Goal: Task Accomplishment & Management: Manage account settings

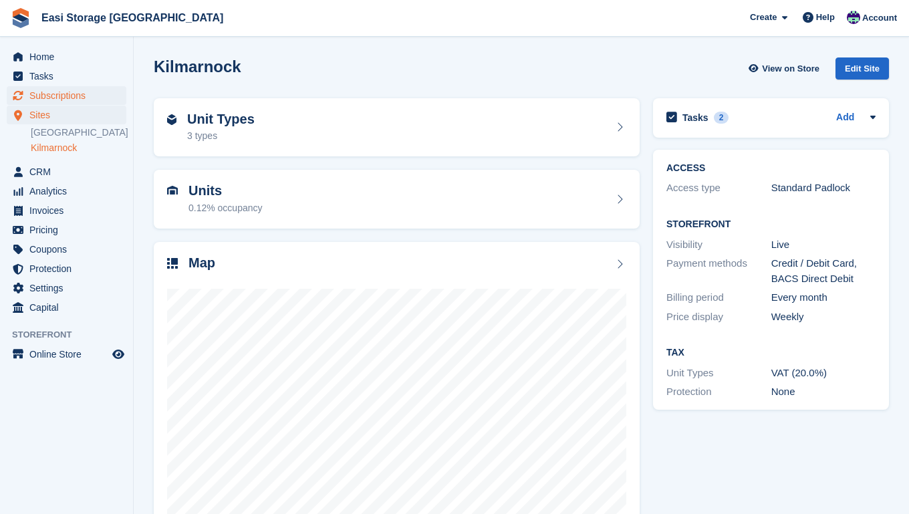
click at [58, 97] on span "Subscriptions" at bounding box center [69, 95] width 80 height 19
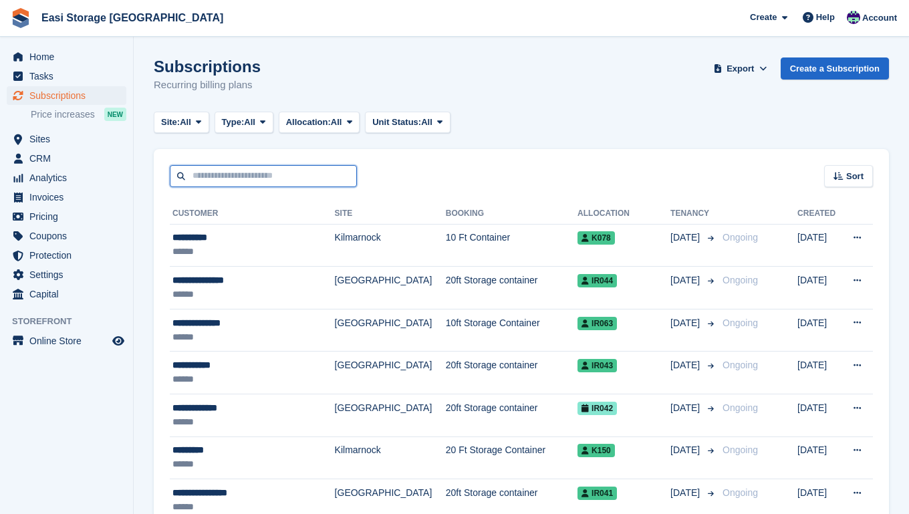
click at [208, 178] on input "text" at bounding box center [263, 176] width 187 height 22
type input "******"
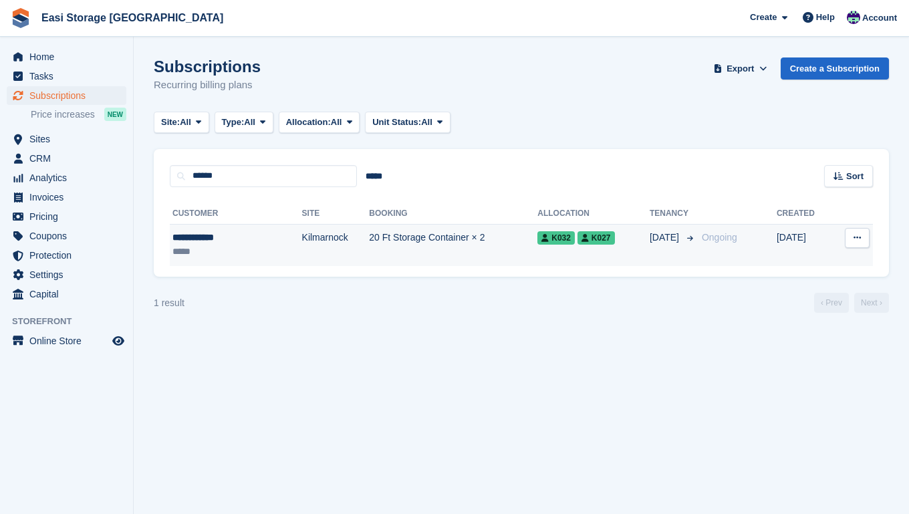
click at [320, 248] on td "Kilmarnock" at bounding box center [335, 245] width 67 height 42
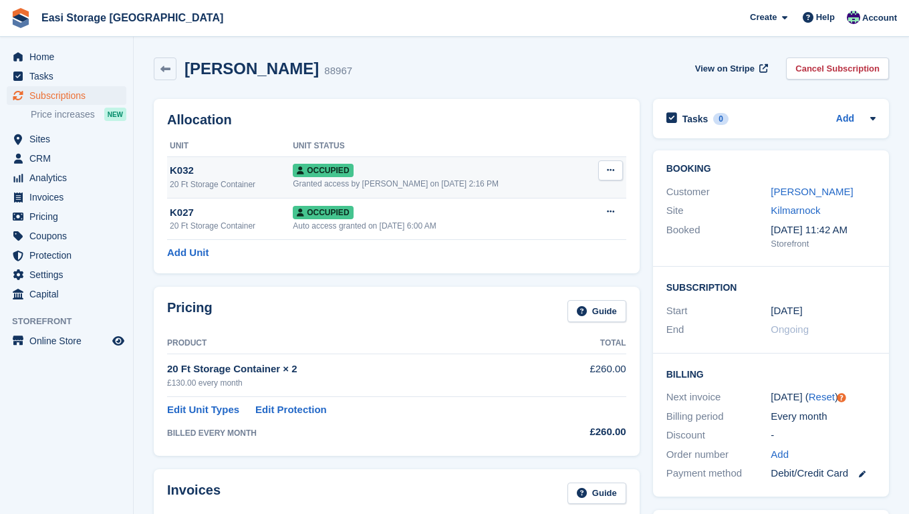
click at [519, 174] on div "Occupied" at bounding box center [439, 170] width 293 height 14
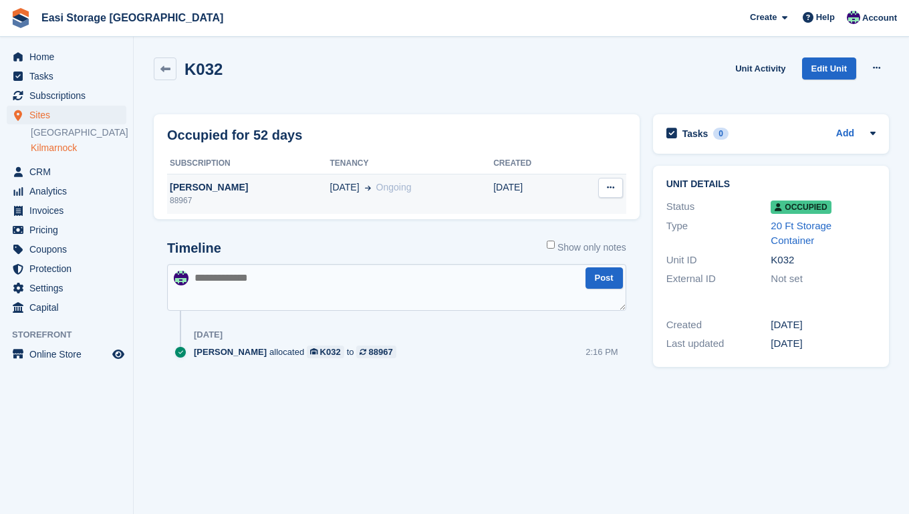
click at [272, 181] on div "[PERSON_NAME]" at bounding box center [248, 187] width 163 height 14
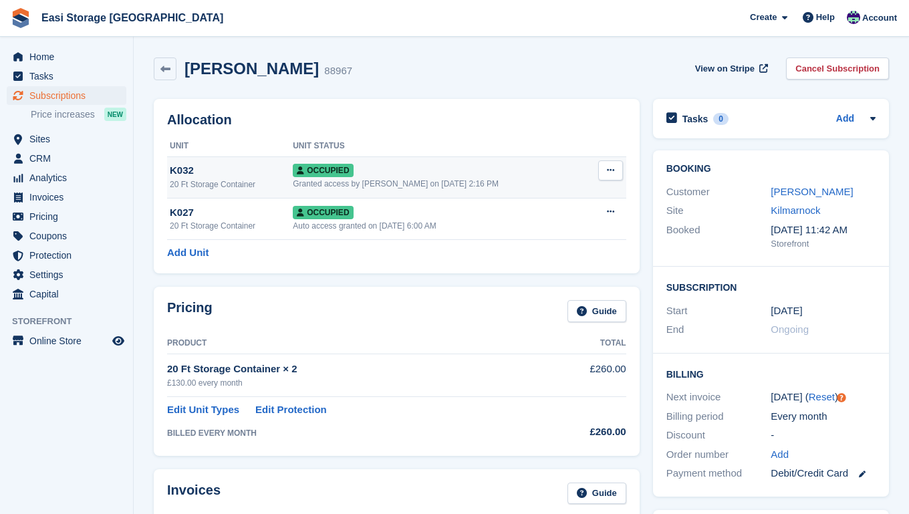
click at [609, 171] on icon at bounding box center [610, 170] width 7 height 9
click at [531, 245] on p "Deallocate" at bounding box center [558, 242] width 116 height 17
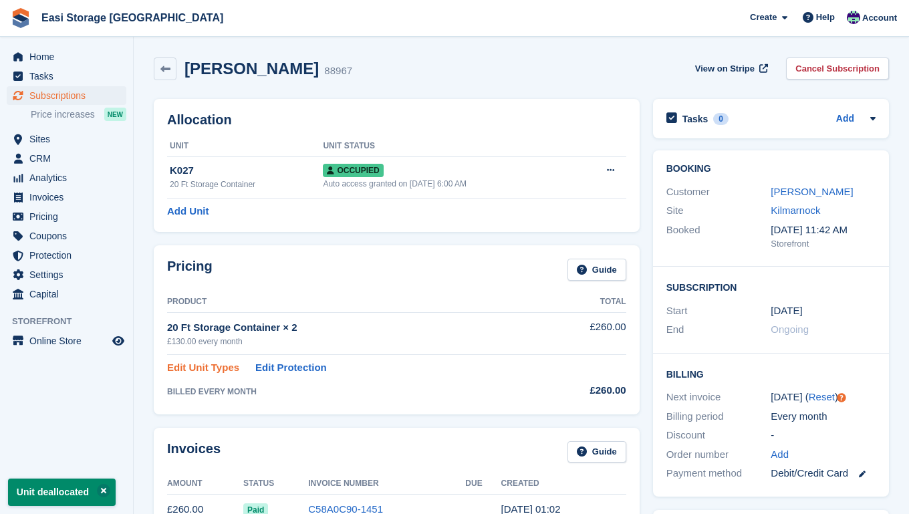
click at [208, 367] on link "Edit Unit Types" at bounding box center [203, 367] width 72 height 15
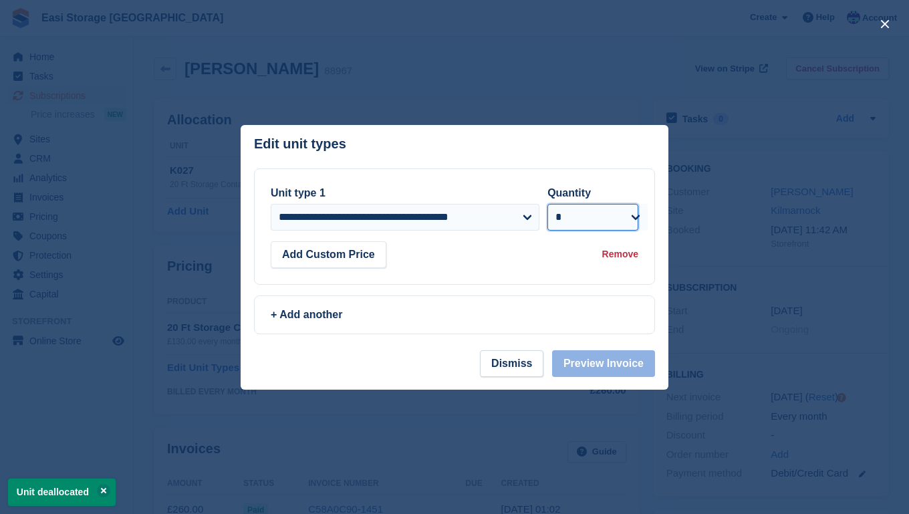
select select "*"
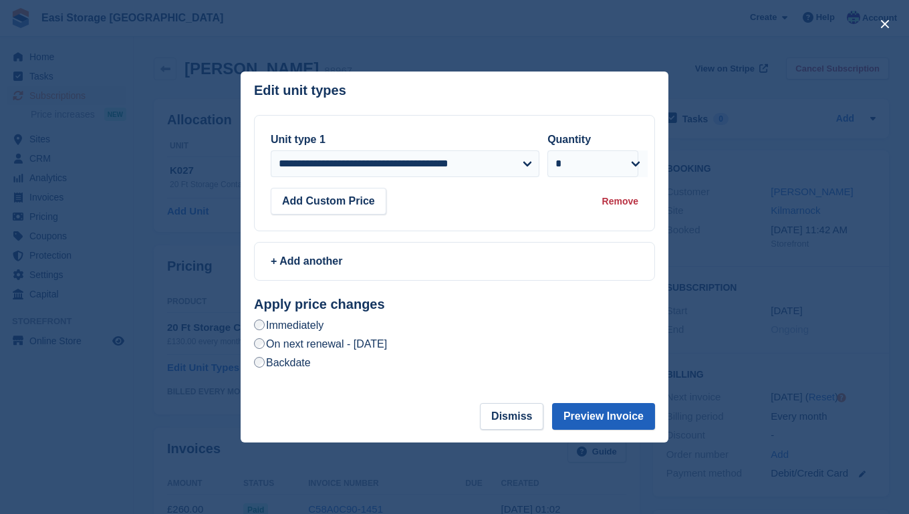
click at [584, 412] on button "Preview Invoice" at bounding box center [603, 416] width 103 height 27
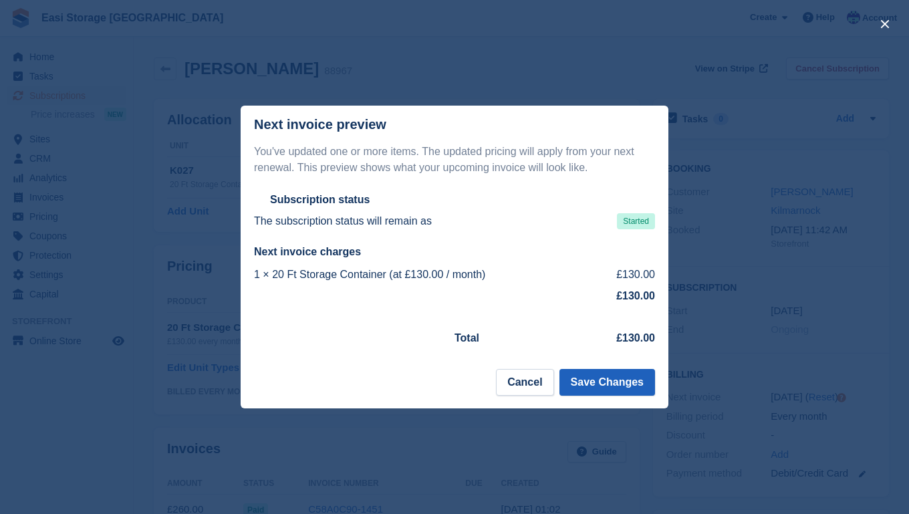
click at [600, 383] on button "Save Changes" at bounding box center [607, 382] width 96 height 27
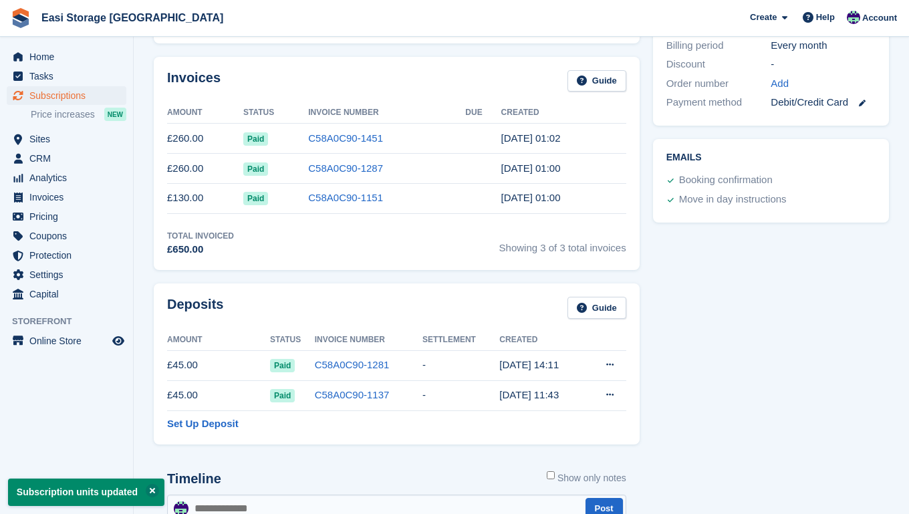
scroll to position [364, 0]
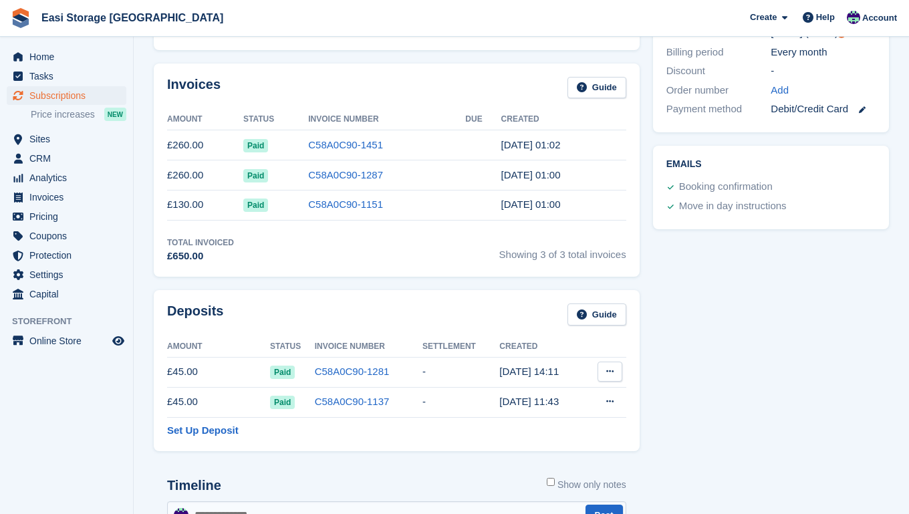
click at [609, 370] on icon at bounding box center [609, 371] width 7 height 9
click at [525, 398] on p "Settle deposit" at bounding box center [558, 397] width 116 height 17
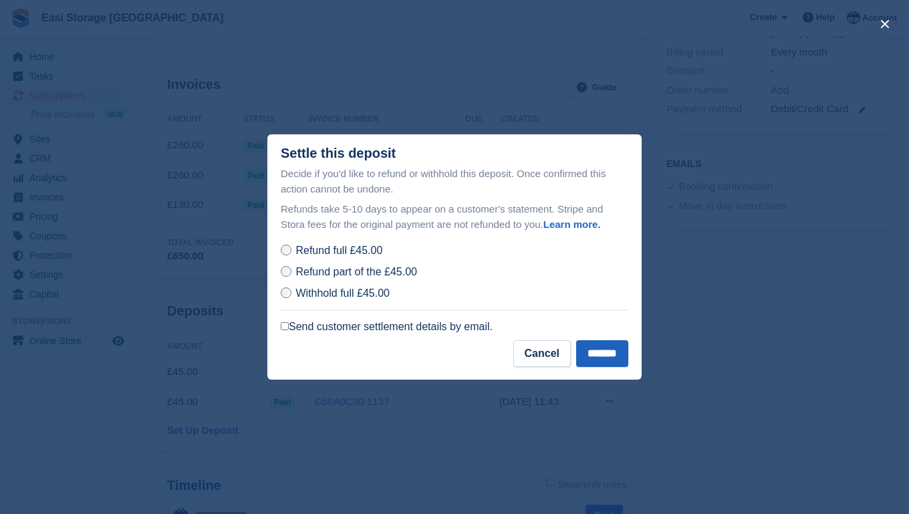
click at [593, 354] on input "*******" at bounding box center [602, 353] width 52 height 27
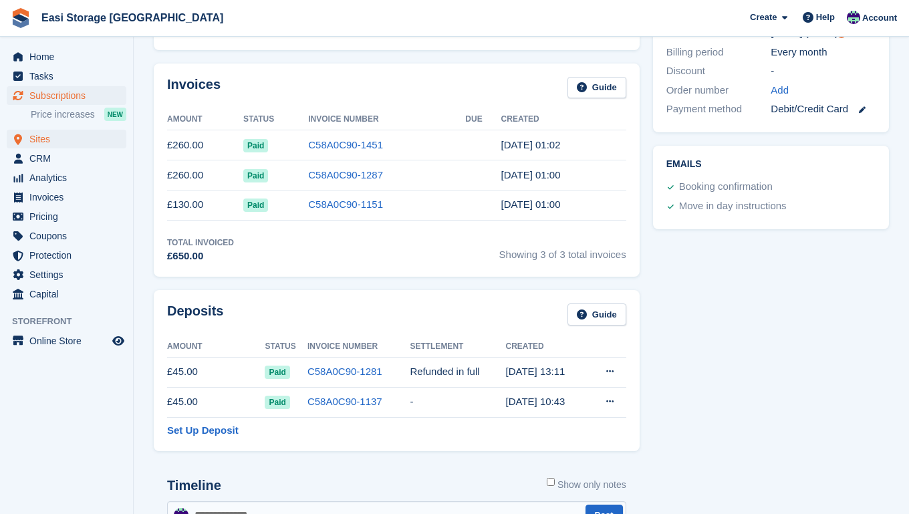
click at [52, 138] on span "Sites" at bounding box center [69, 139] width 80 height 19
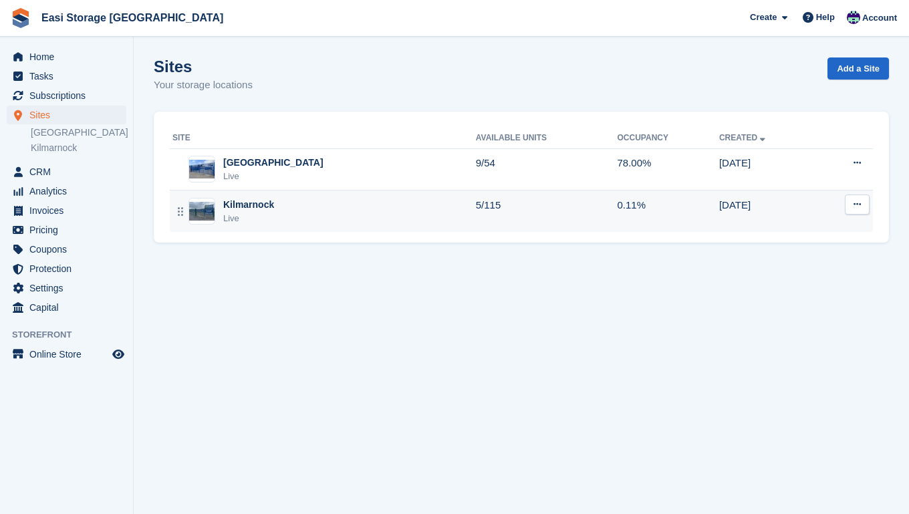
click at [414, 209] on div "Kilmarnock Live" at bounding box center [323, 211] width 303 height 27
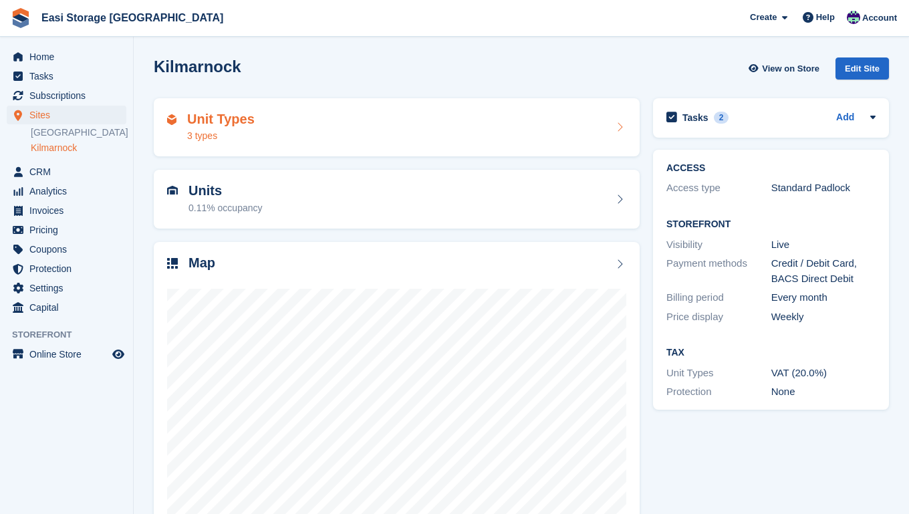
click at [434, 130] on div "Unit Types 3 types" at bounding box center [396, 128] width 459 height 32
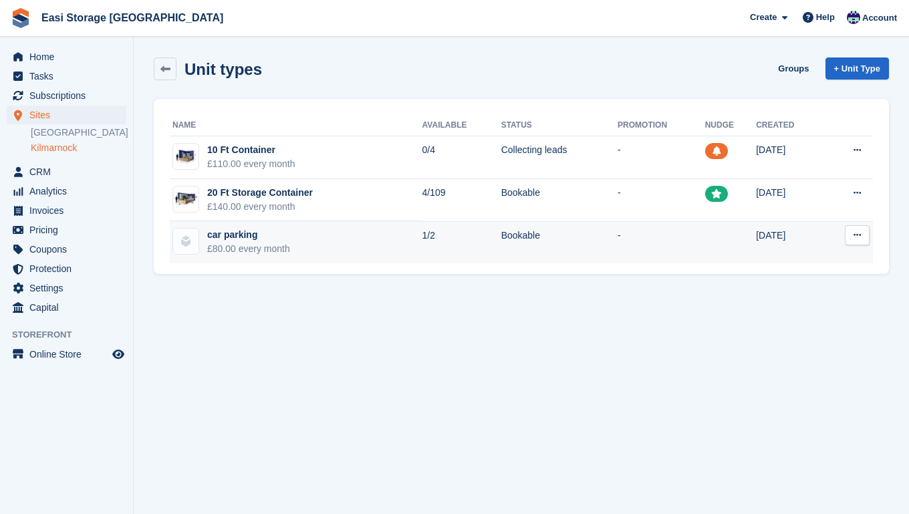
click at [860, 236] on icon at bounding box center [856, 235] width 7 height 9
click at [778, 261] on p "Edit unit type" at bounding box center [805, 261] width 116 height 17
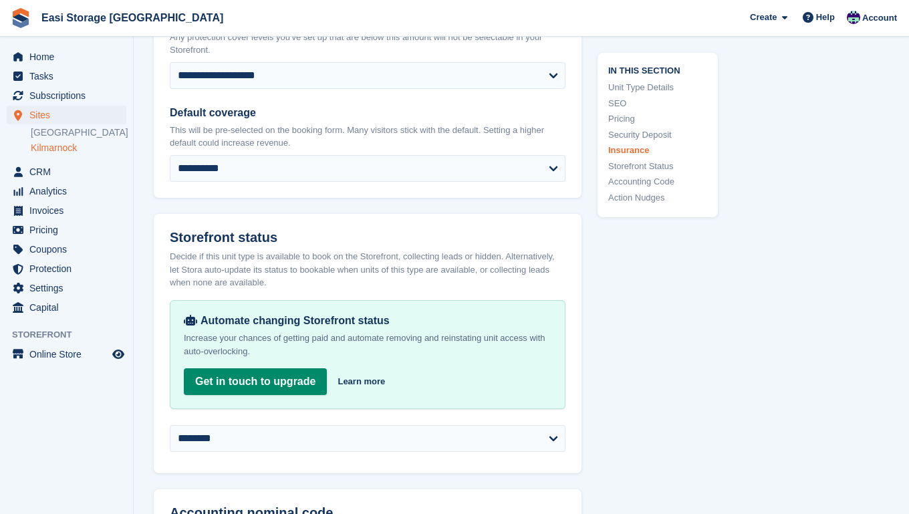
scroll to position [1769, 0]
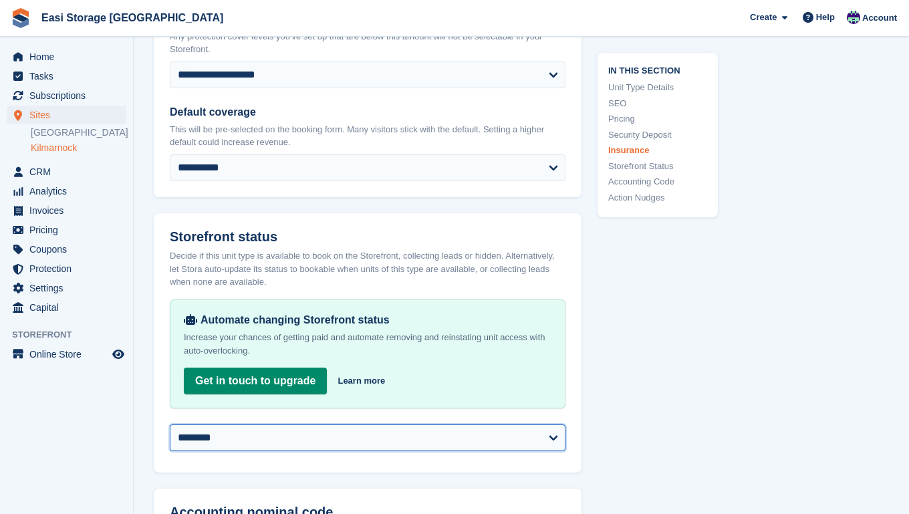
select select "******"
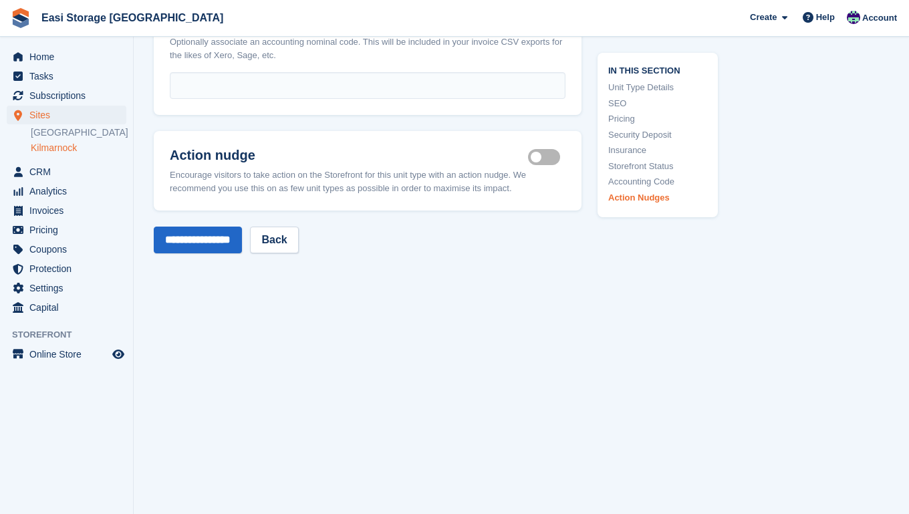
scroll to position [2257, 0]
click at [198, 227] on input "**********" at bounding box center [198, 240] width 88 height 27
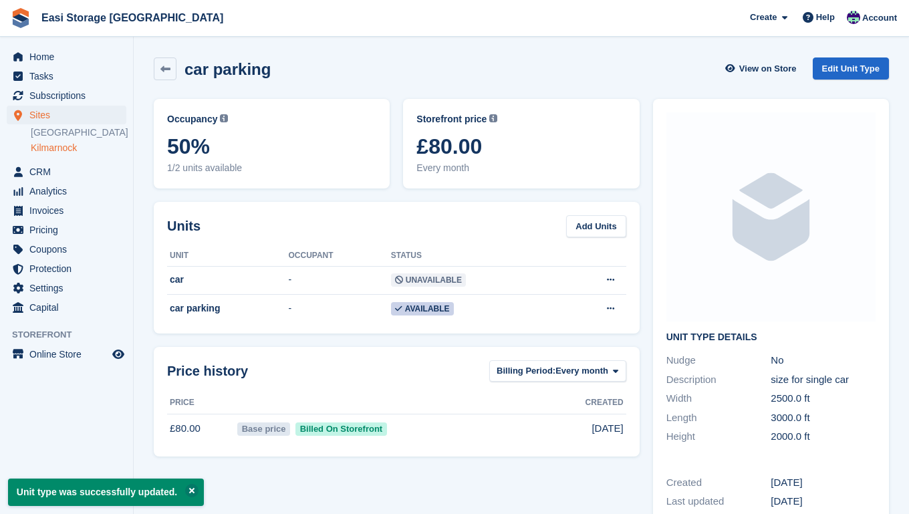
click at [61, 150] on link "Kilmarnock" at bounding box center [79, 148] width 96 height 13
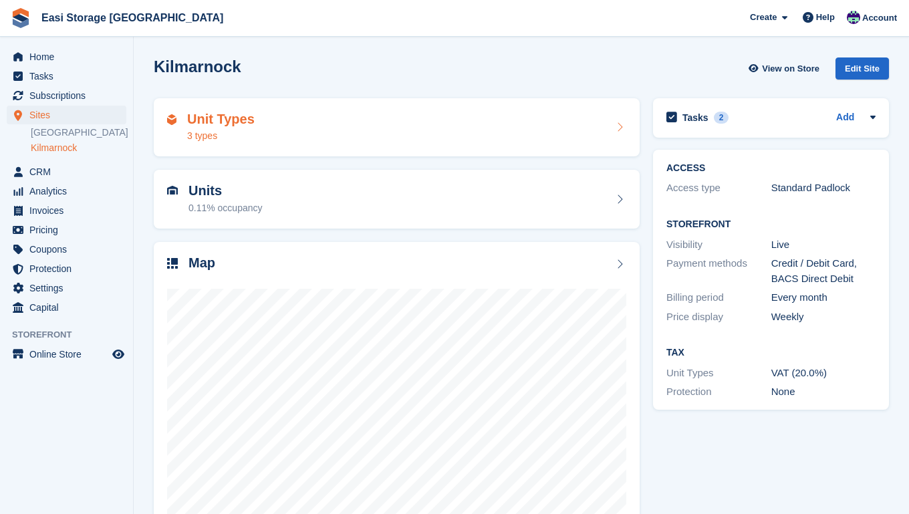
click at [277, 136] on div "Unit Types 3 types" at bounding box center [396, 128] width 459 height 32
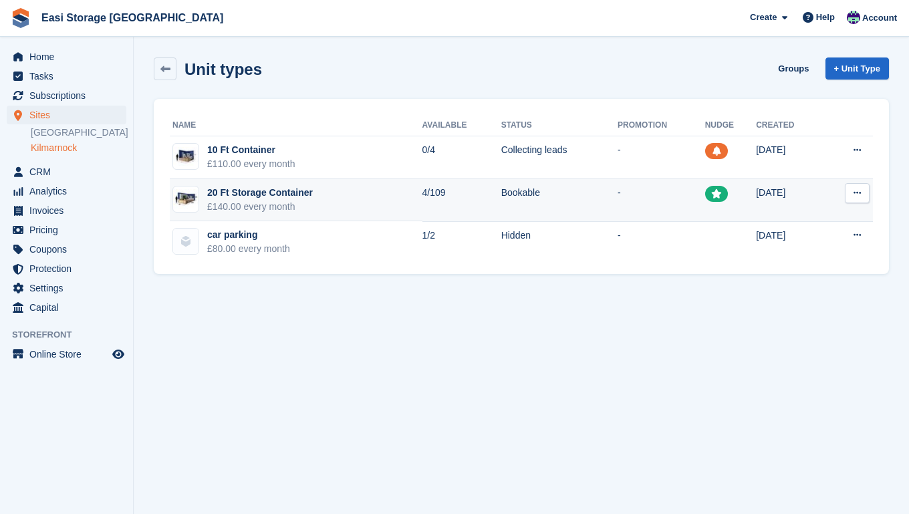
click at [381, 198] on td "20 Ft Storage Container £140.00 every month" at bounding box center [296, 200] width 253 height 43
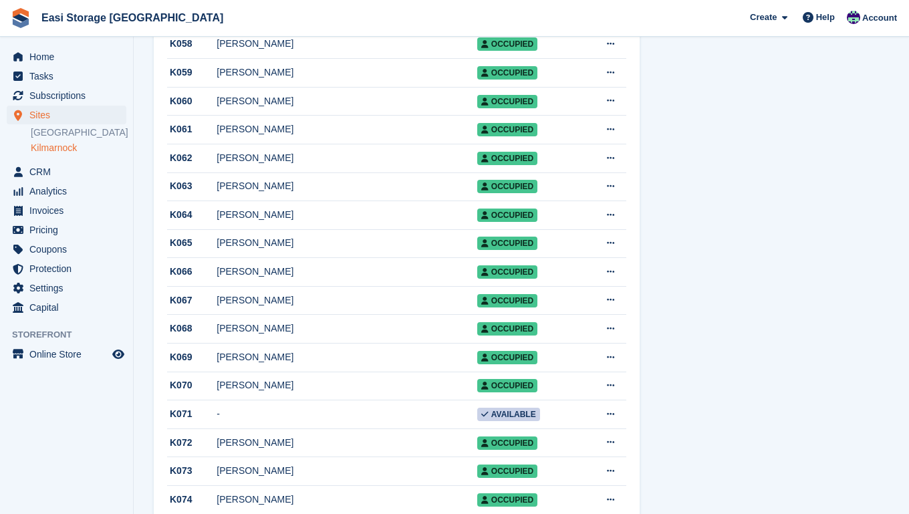
scroll to position [1830, 0]
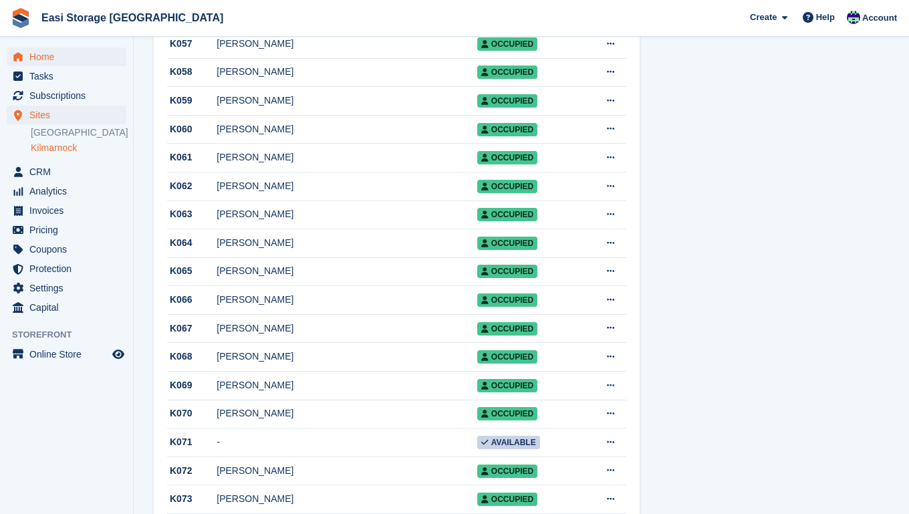
click at [42, 54] on span "Home" at bounding box center [69, 56] width 80 height 19
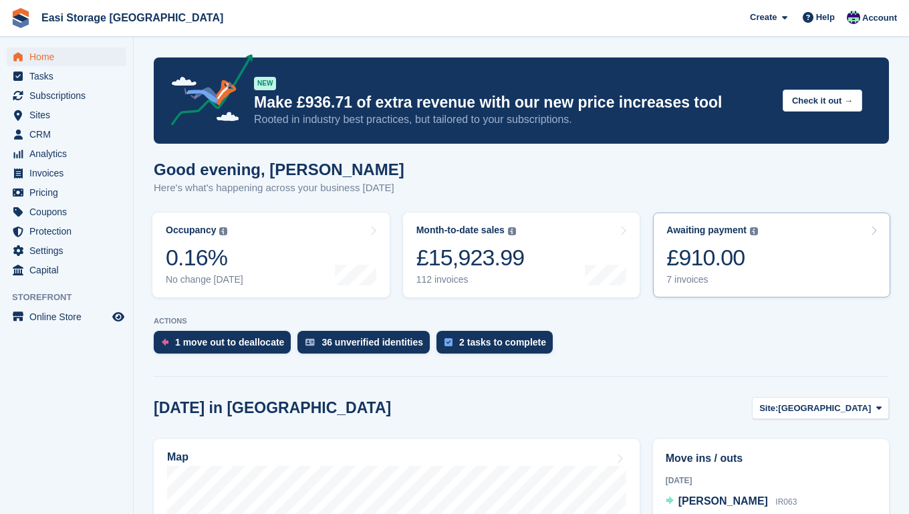
click at [774, 279] on link "Awaiting payment The total outstanding balance on all open invoices. £910.00 7 …" at bounding box center [771, 254] width 237 height 85
